Goal: Task Accomplishment & Management: Manage account settings

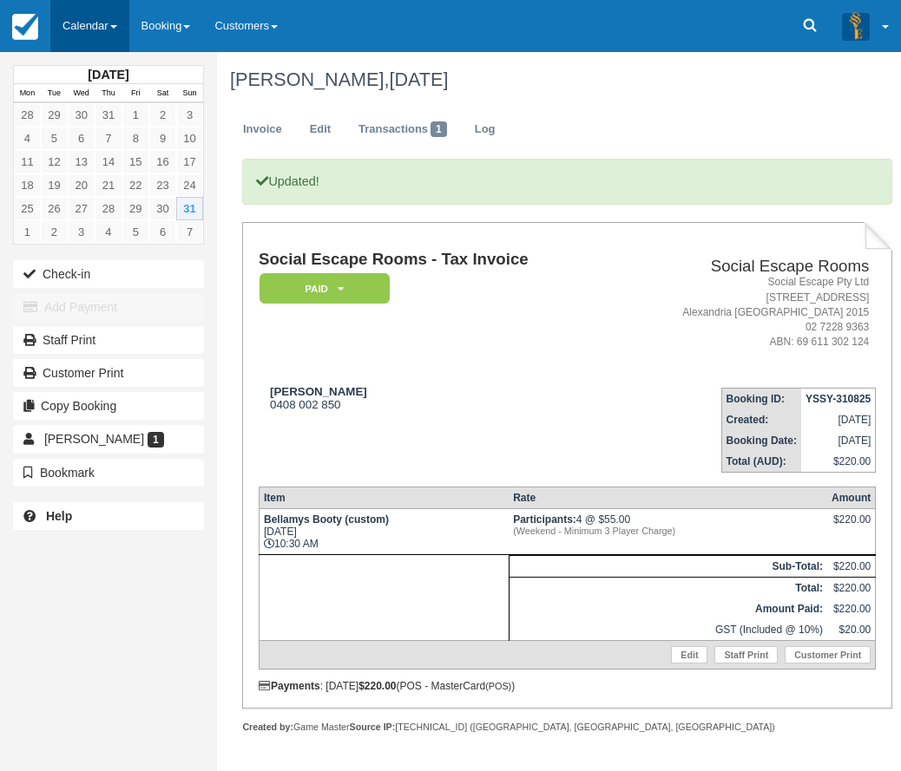
click at [89, 24] on link "Calendar" at bounding box center [89, 26] width 79 height 52
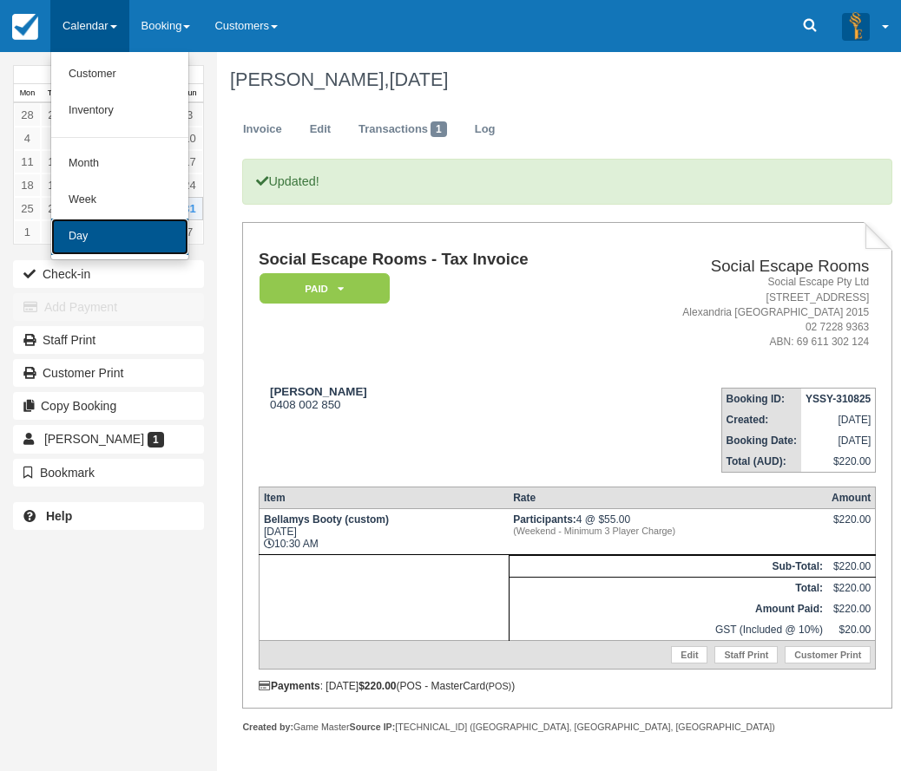
click at [127, 236] on link "Day" at bounding box center [119, 237] width 137 height 36
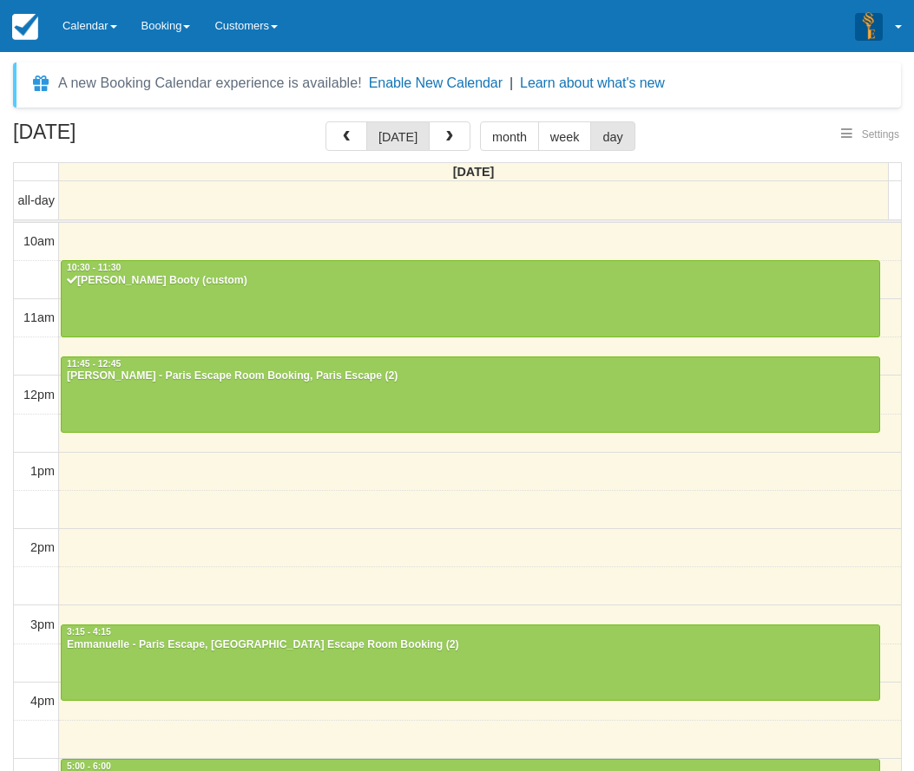
select select
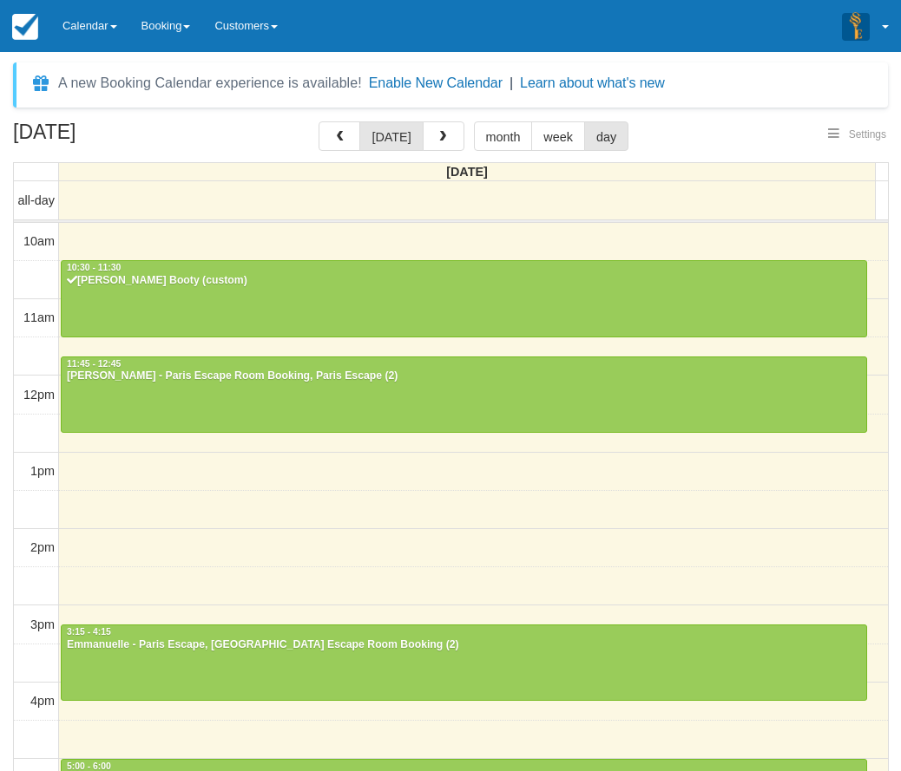
scroll to position [77, 0]
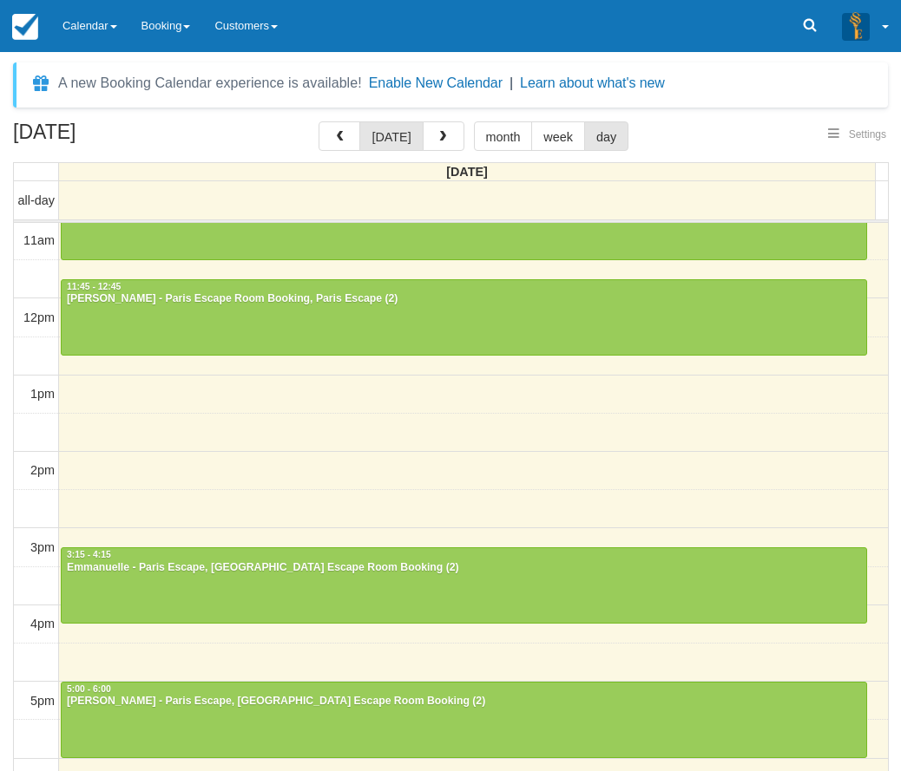
select select
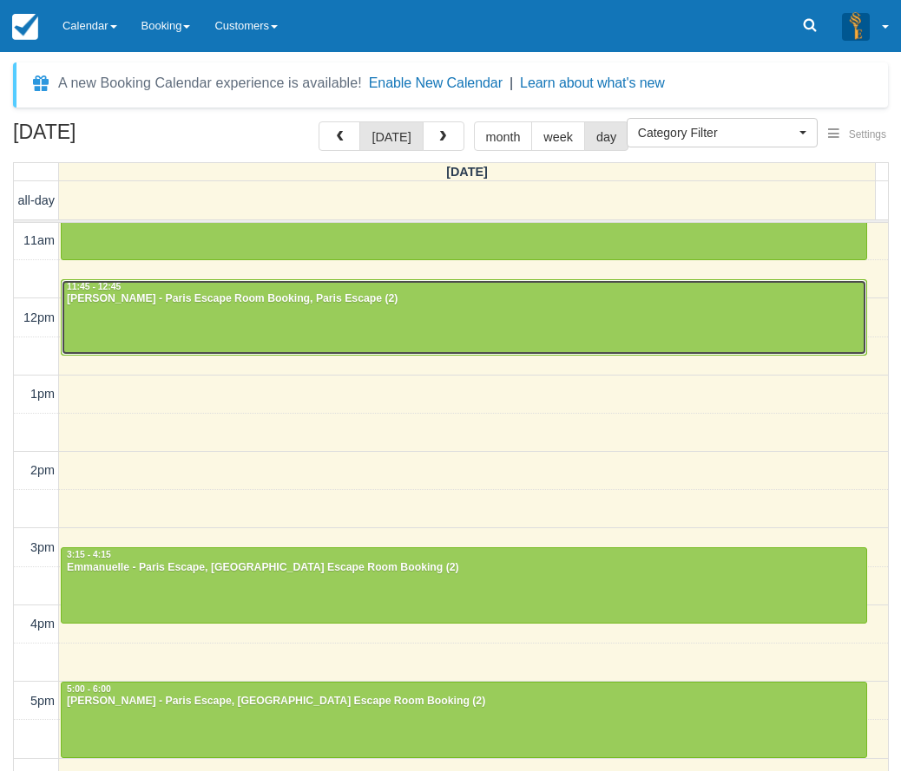
click at [231, 314] on div at bounding box center [464, 317] width 804 height 75
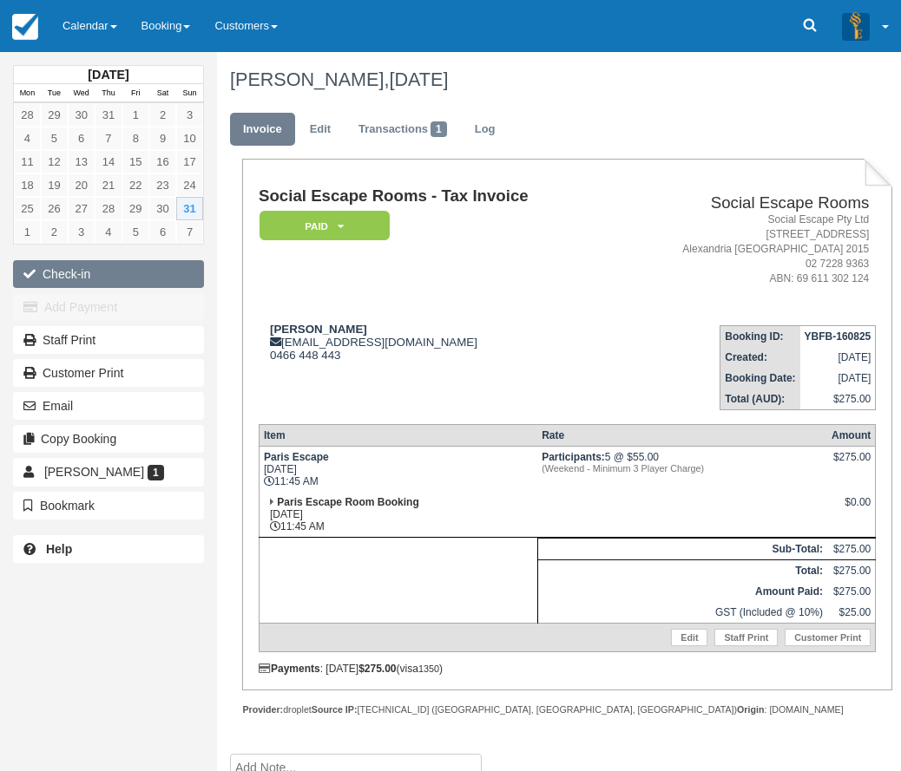
click at [156, 266] on button "Check-in" at bounding box center [108, 274] width 191 height 28
